Goal: Task Accomplishment & Management: Complete application form

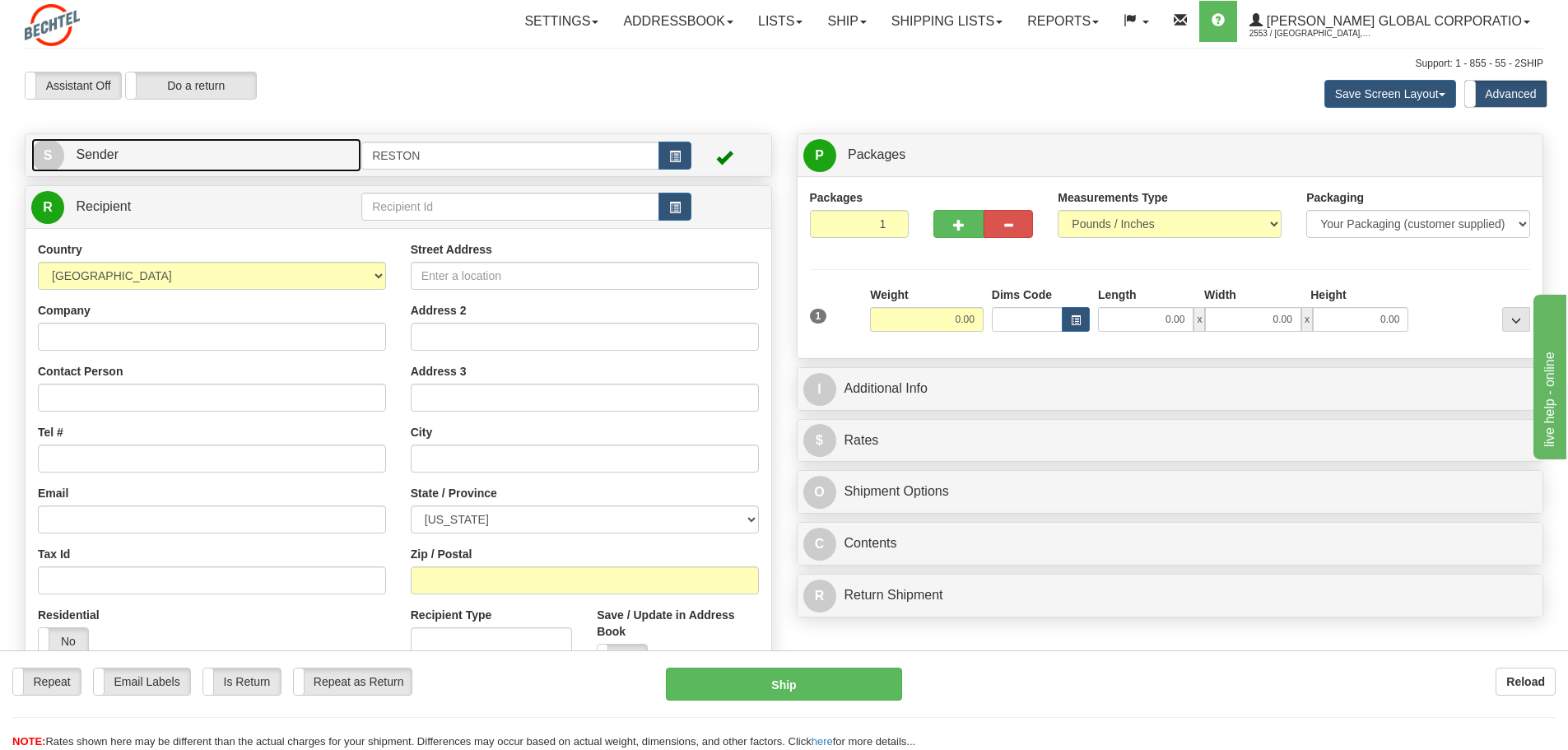
drag, startPoint x: 190, startPoint y: 155, endPoint x: 186, endPoint y: 189, distance: 34.2
click at [190, 155] on link "S Sender" at bounding box center [196, 155] width 330 height 34
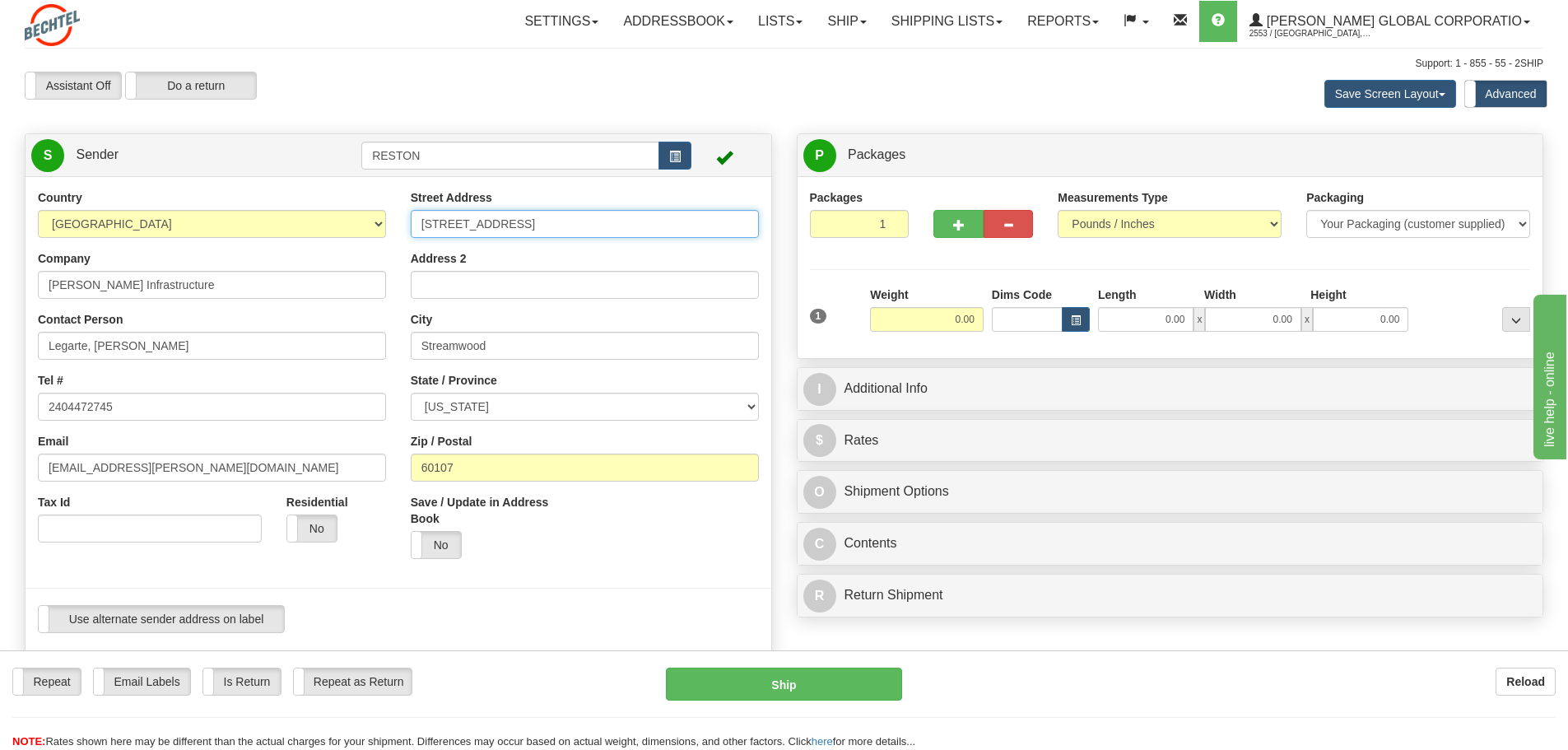
drag, startPoint x: 571, startPoint y: 221, endPoint x: 143, endPoint y: 221, distance: 428.0
click at [143, 221] on div "Country [GEOGRAPHIC_DATA] [GEOGRAPHIC_DATA] [GEOGRAPHIC_DATA] [GEOGRAPHIC_DATA]…" at bounding box center [398, 416] width 746 height 455
click at [580, 226] on input "[STREET_ADDRESS][US_STATE]" at bounding box center [585, 224] width 348 height 28
type input "[STREET_ADDRESS][US_STATE]"
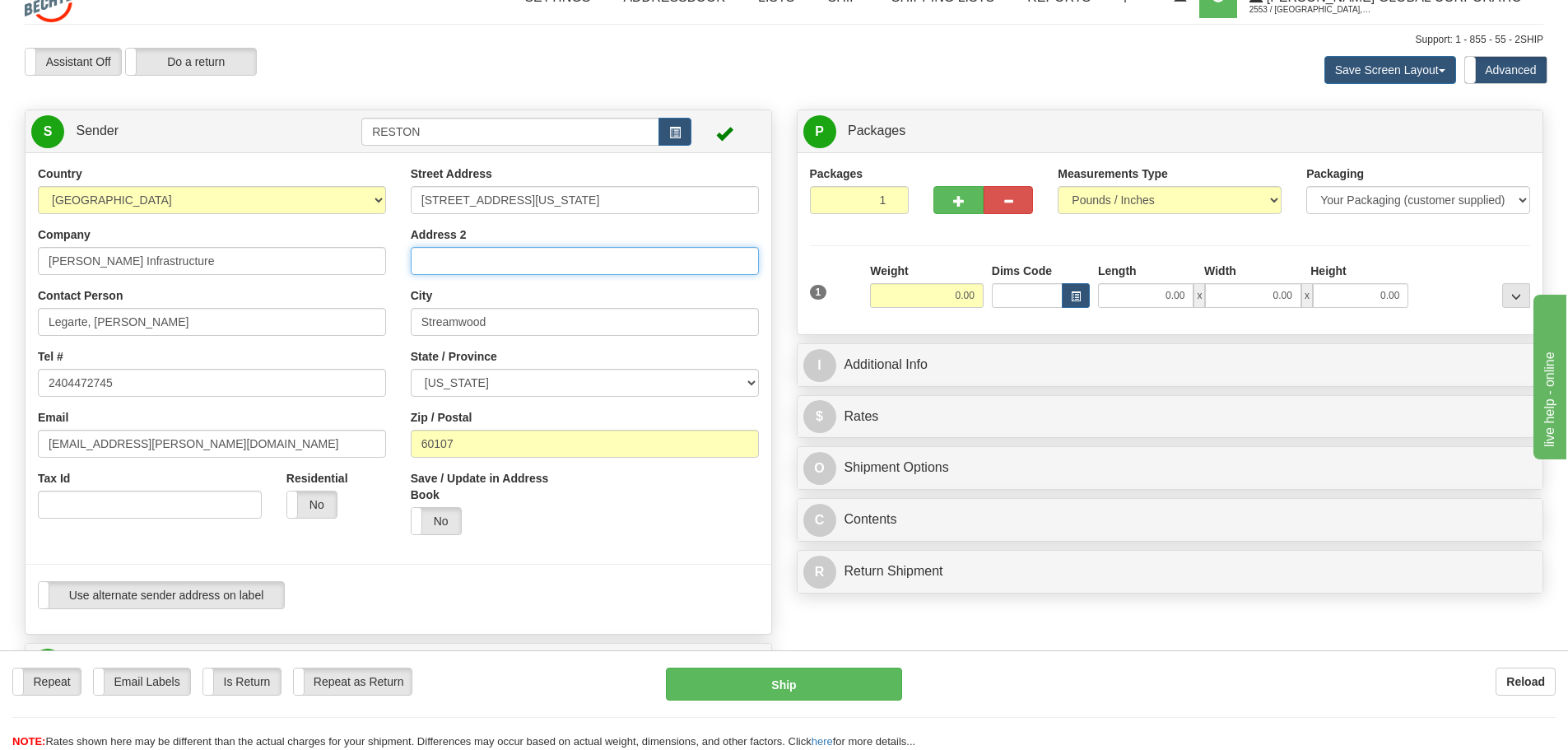
scroll to position [165, 0]
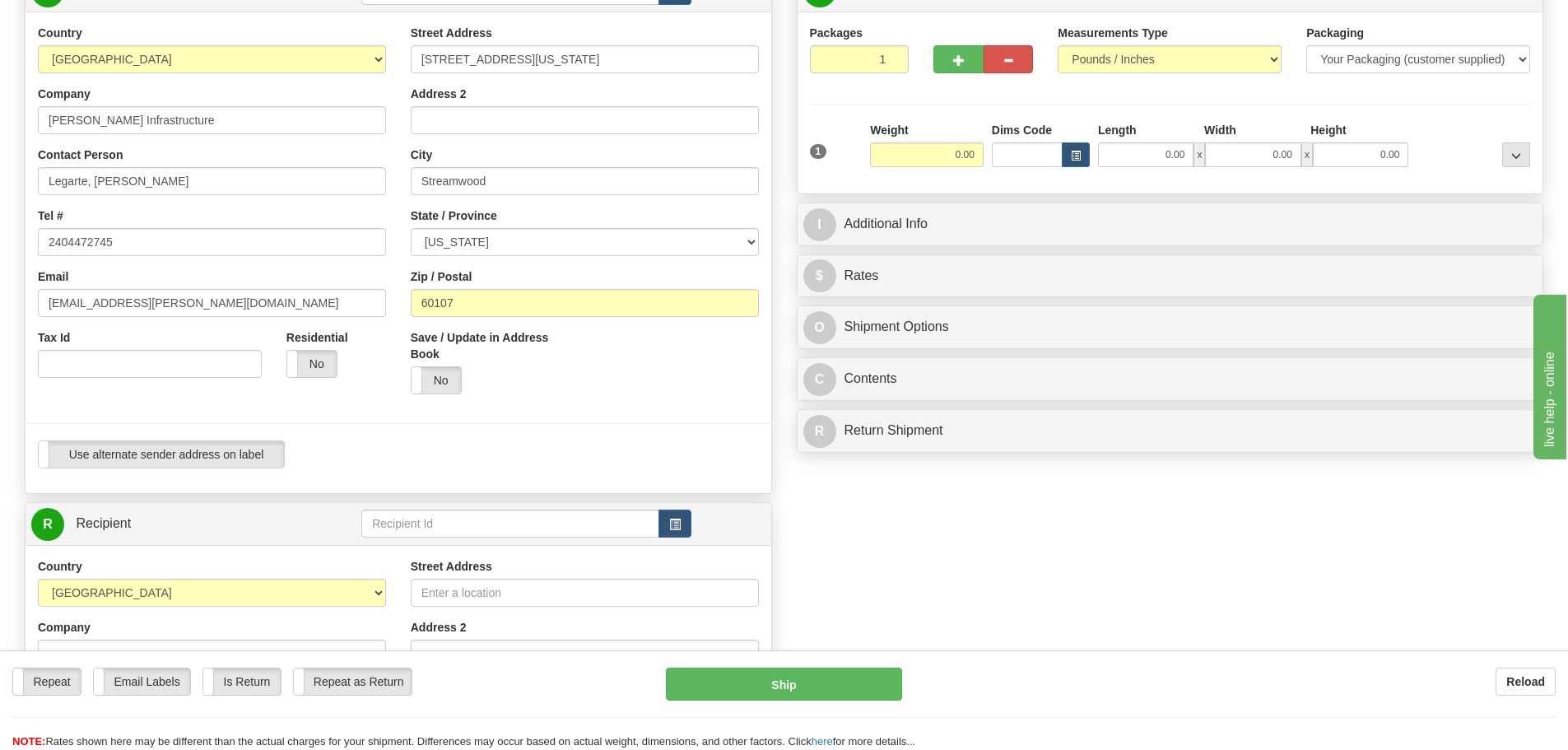
click at [680, 256] on div "Street Address [STREET_ADDRESS][US_STATE] Address 2 City Streamwood State / Pro…" at bounding box center [585, 215] width 373 height 382
click at [694, 243] on select "[US_STATE] [US_STATE] [US_STATE] [US_STATE] Armed Forces America Armed Forces E…" at bounding box center [585, 242] width 348 height 28
select select "AA"
click at [411, 228] on select "[US_STATE] [US_STATE] [US_STATE] [US_STATE] Armed Forces America Armed Forces E…" at bounding box center [585, 242] width 348 height 28
click at [632, 251] on select "[US_STATE] [US_STATE] [US_STATE] [US_STATE] Armed Forces America Armed Forces E…" at bounding box center [585, 242] width 348 height 28
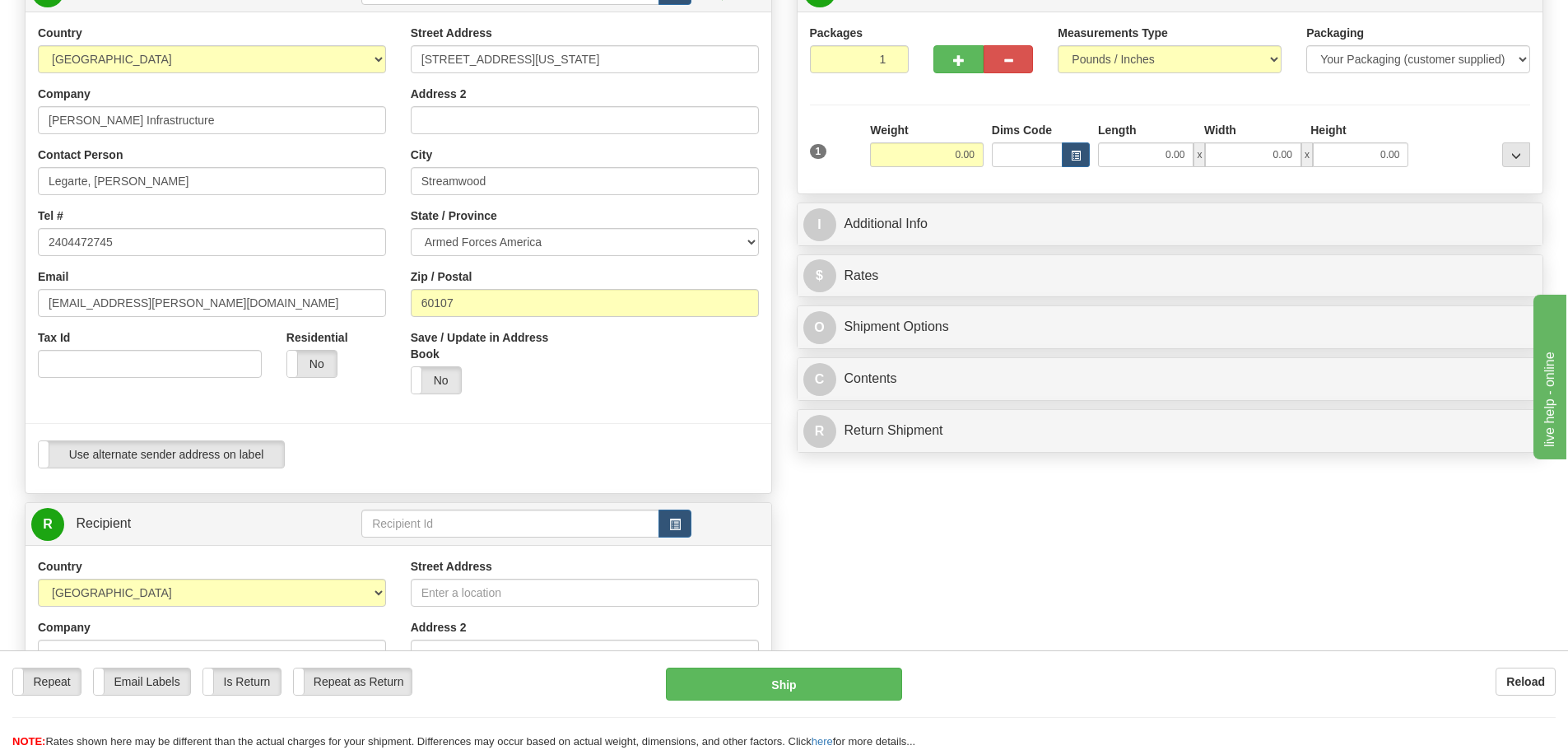
click at [963, 572] on div "Create a label for the return Create Pickup Without Label S" at bounding box center [784, 547] width 1543 height 1156
